Goal: Find specific page/section: Find specific page/section

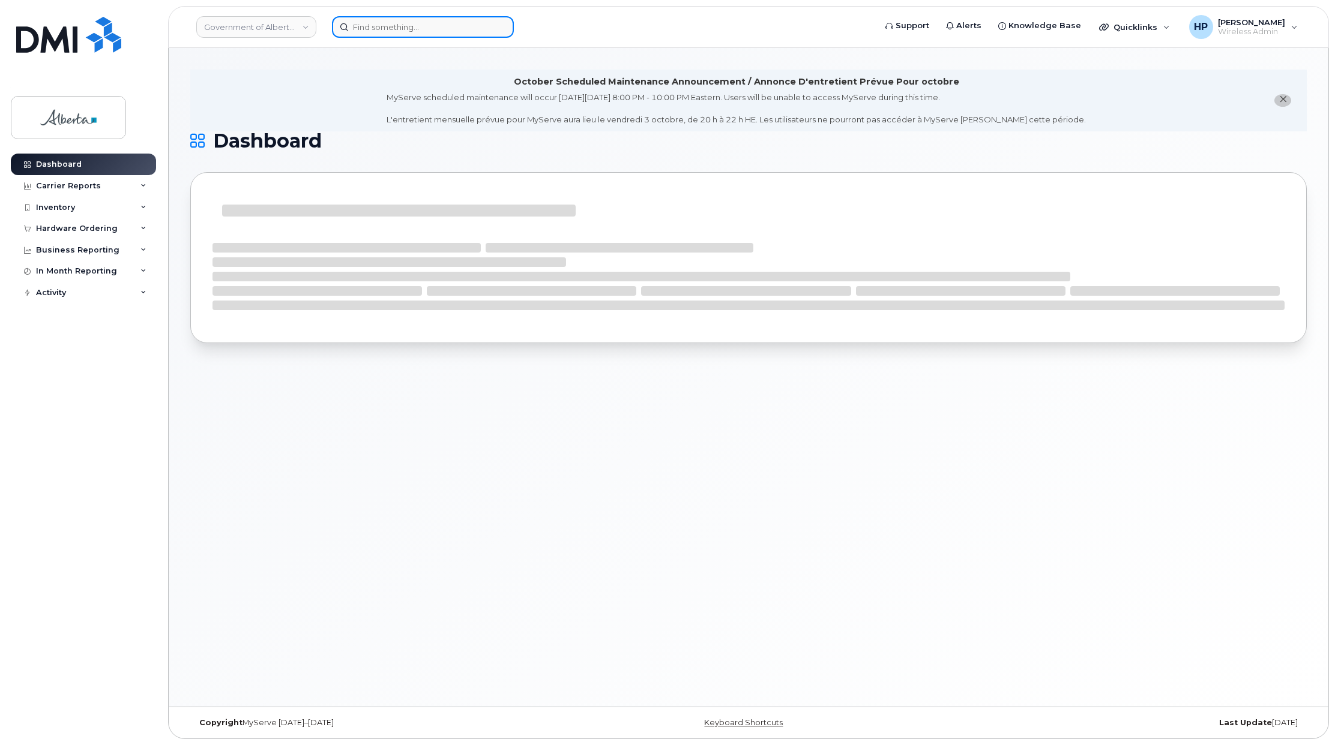
click at [372, 20] on input at bounding box center [423, 27] width 182 height 22
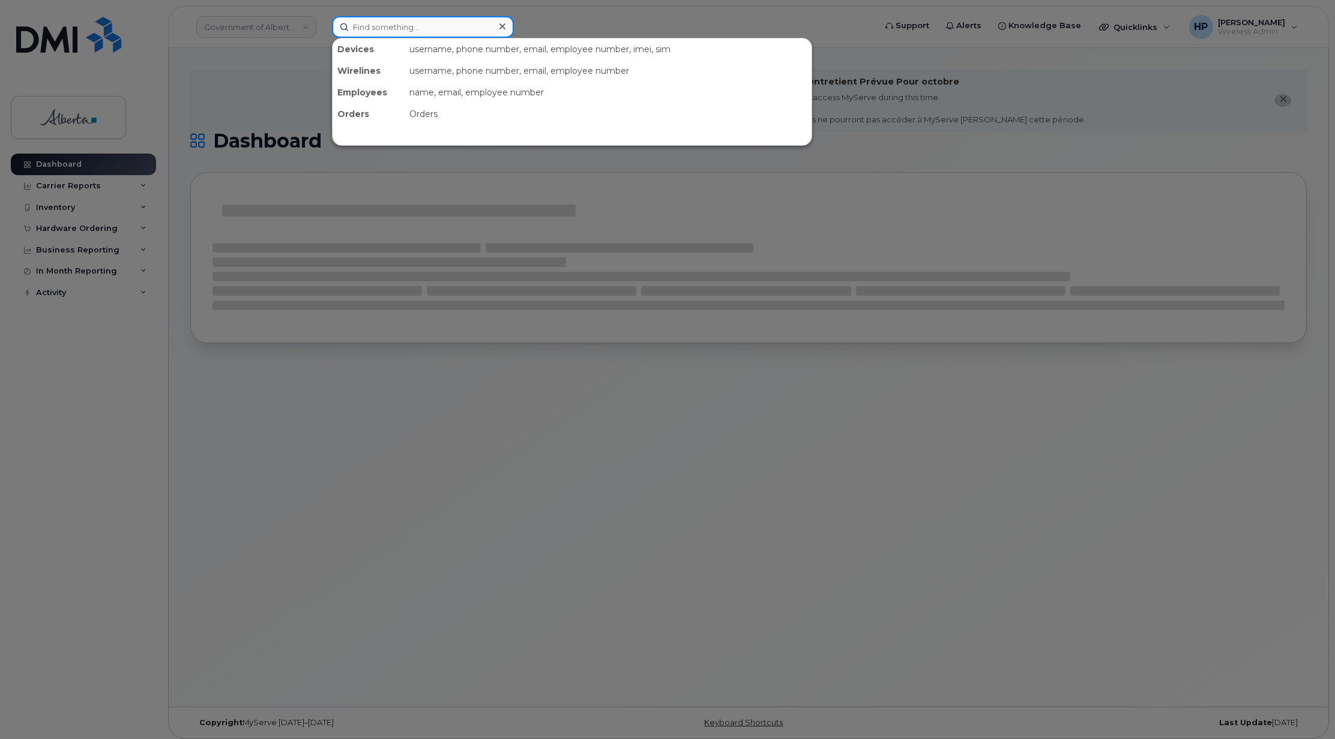
paste input "4037953197"
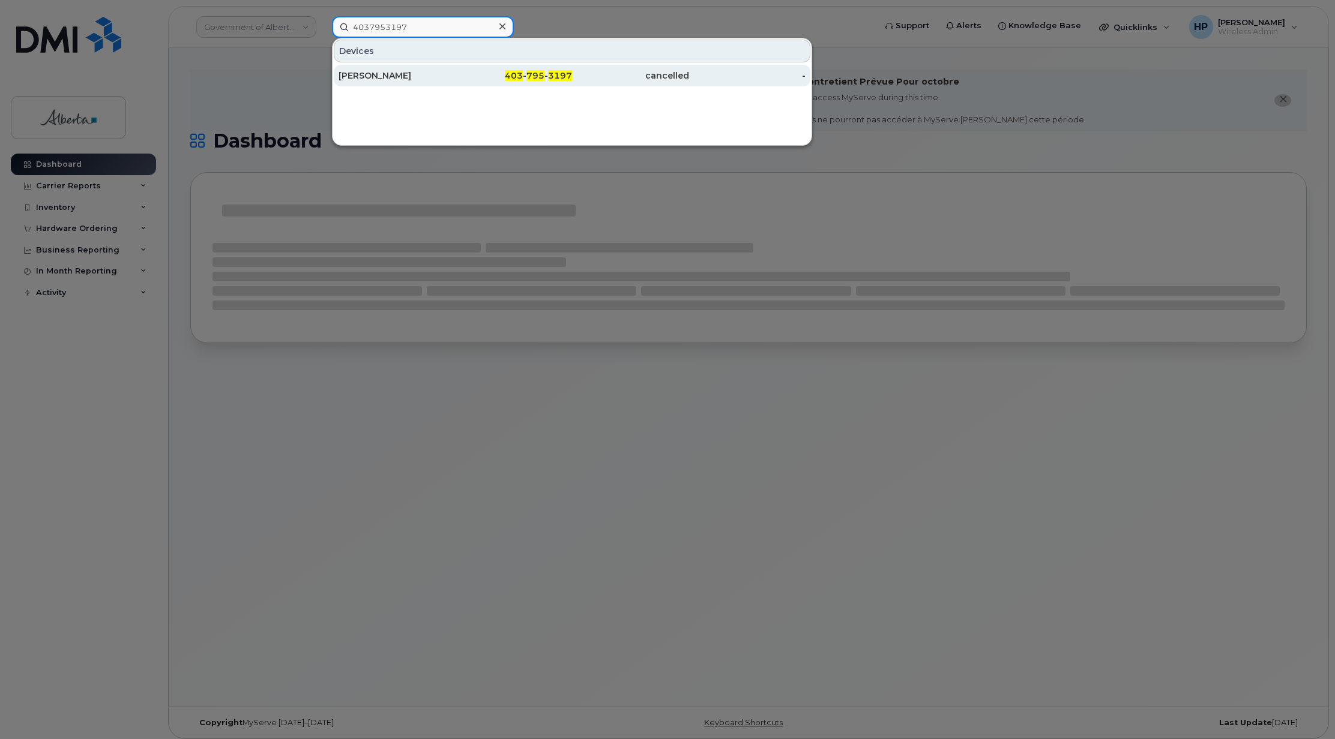
type input "4037953197"
click at [382, 84] on div "[PERSON_NAME]" at bounding box center [396, 76] width 117 height 22
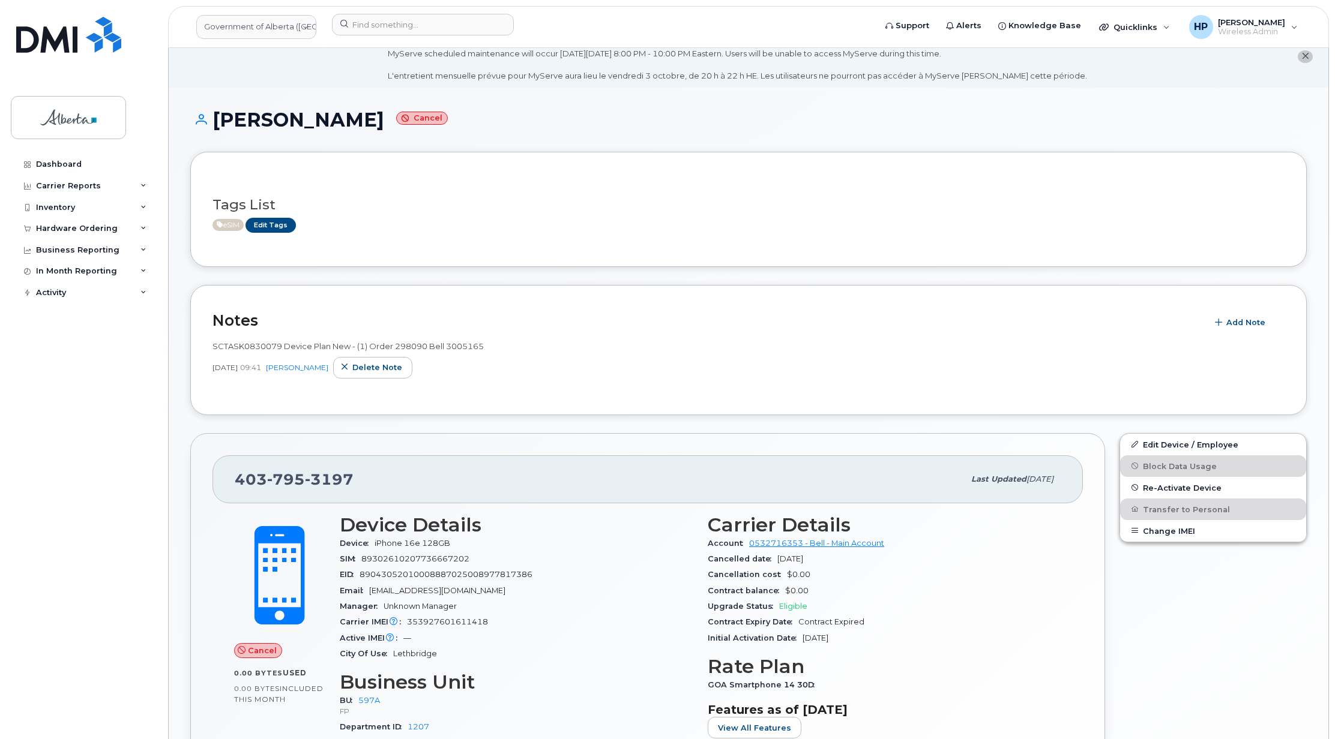
scroll to position [16, 0]
